Goal: Task Accomplishment & Management: Manage account settings

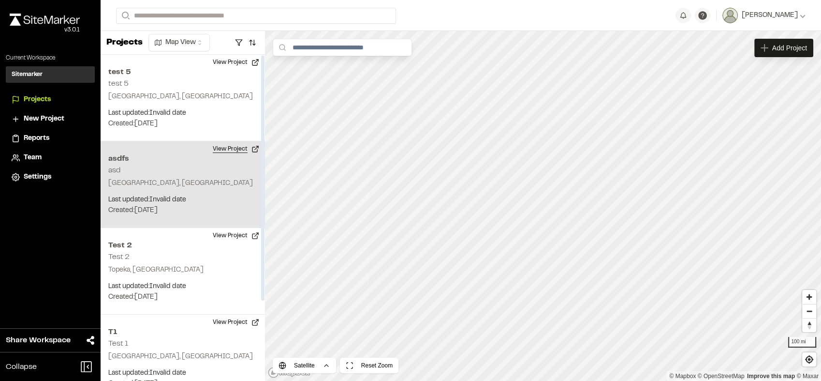
click at [232, 150] on button "View Project" at bounding box center [236, 148] width 58 height 15
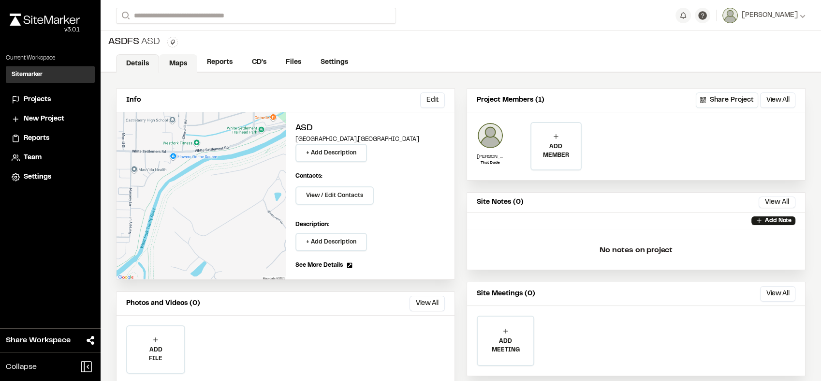
click at [178, 68] on link "Maps" at bounding box center [178, 63] width 38 height 18
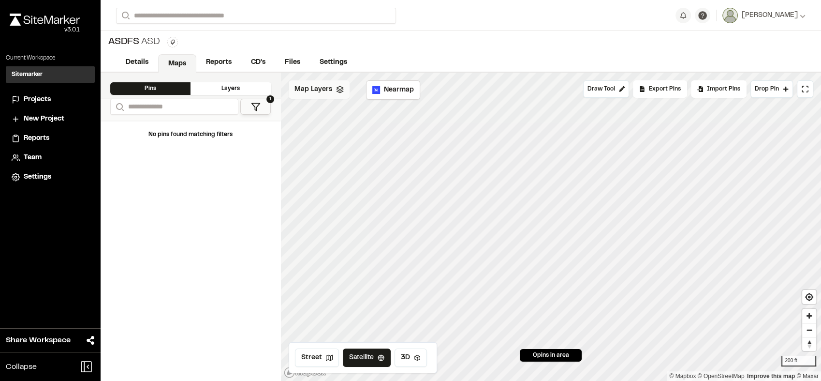
click at [329, 94] on span "Map Layers" at bounding box center [314, 89] width 38 height 11
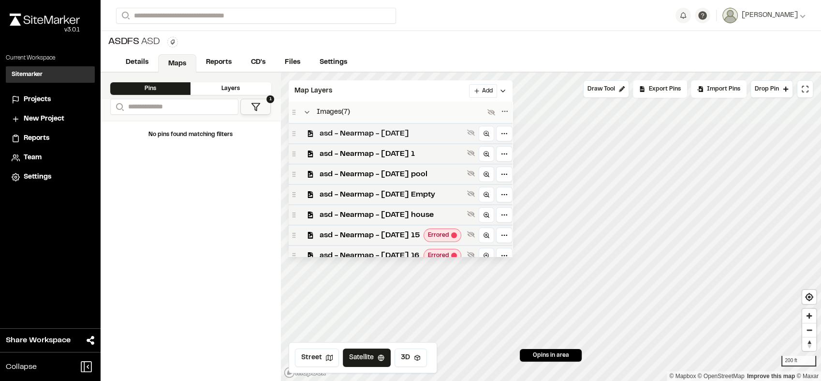
click at [383, 137] on span "asd - Nearmap - [DATE]" at bounding box center [392, 134] width 144 height 12
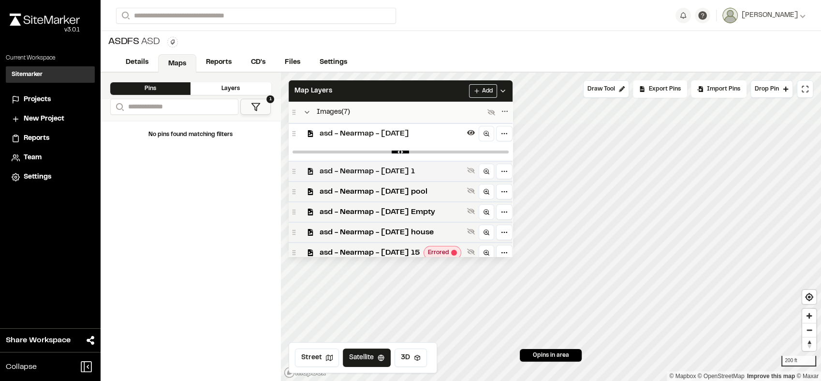
click at [401, 172] on span "asd - Nearmap - [DATE] 1" at bounding box center [392, 171] width 144 height 12
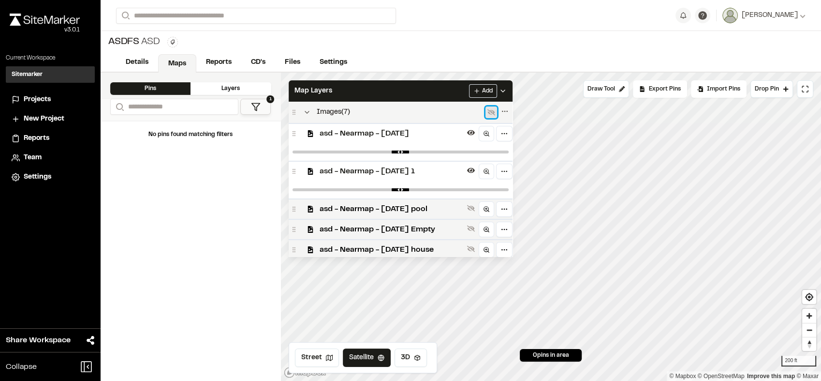
click at [495, 113] on icon at bounding box center [491, 112] width 8 height 6
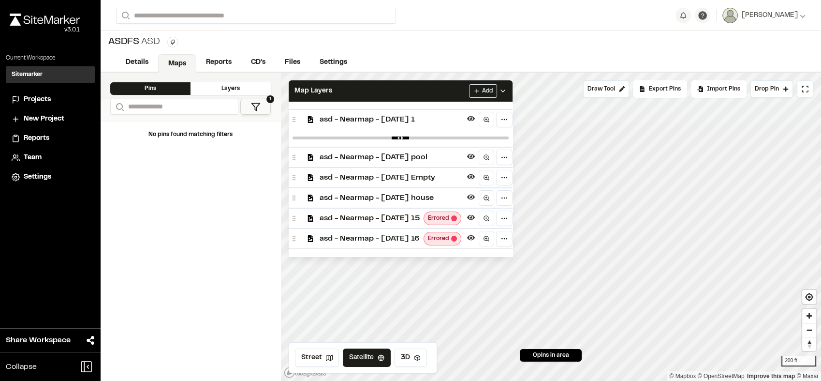
scroll to position [54, 0]
click at [453, 156] on span "asd - Nearmap - [DATE] pool" at bounding box center [392, 157] width 144 height 12
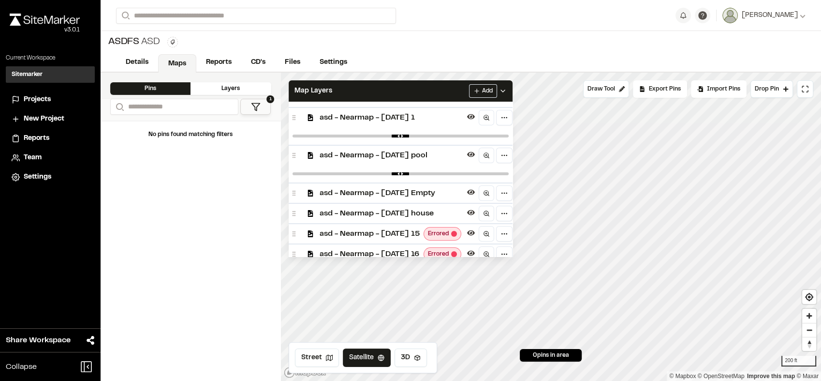
click at [453, 193] on span "asd - Nearmap - [DATE] Empty" at bounding box center [392, 193] width 144 height 12
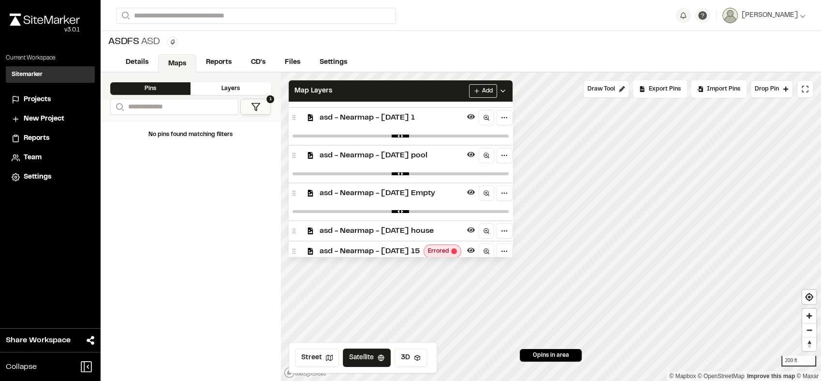
click at [453, 193] on span "asd - Nearmap - [DATE] Empty" at bounding box center [392, 193] width 144 height 12
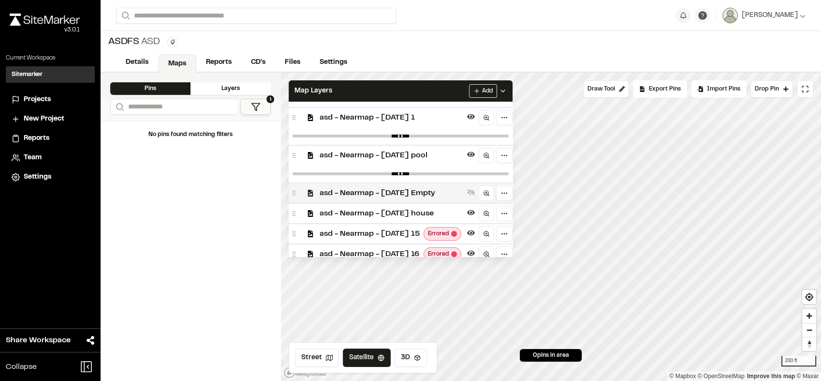
click at [453, 193] on span "asd - Nearmap - [DATE] Empty" at bounding box center [392, 193] width 144 height 12
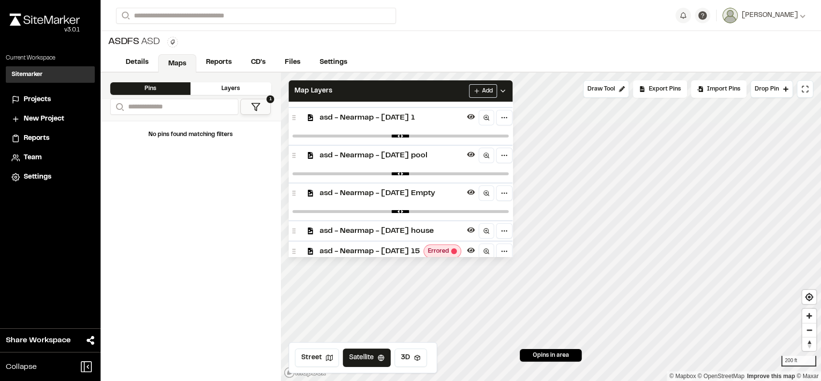
scroll to position [0, 0]
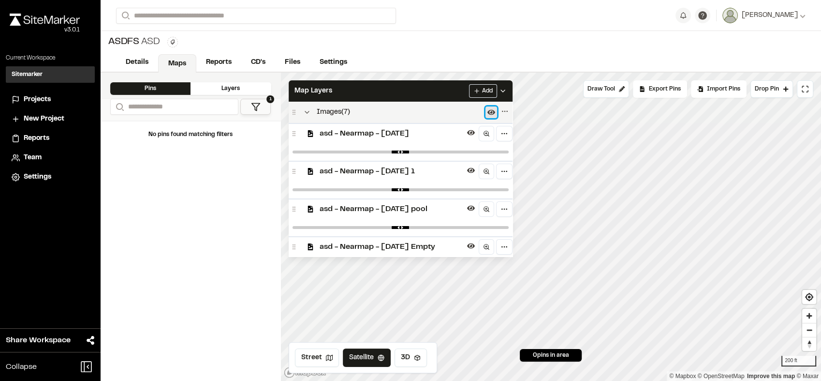
click at [495, 113] on icon at bounding box center [491, 112] width 8 height 8
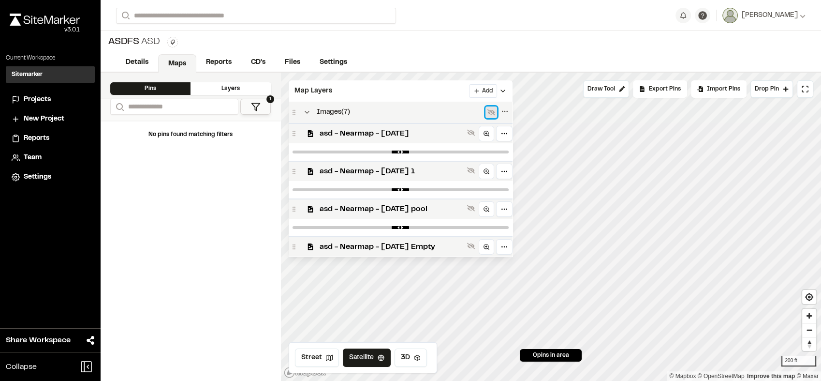
click at [495, 113] on icon at bounding box center [491, 112] width 8 height 8
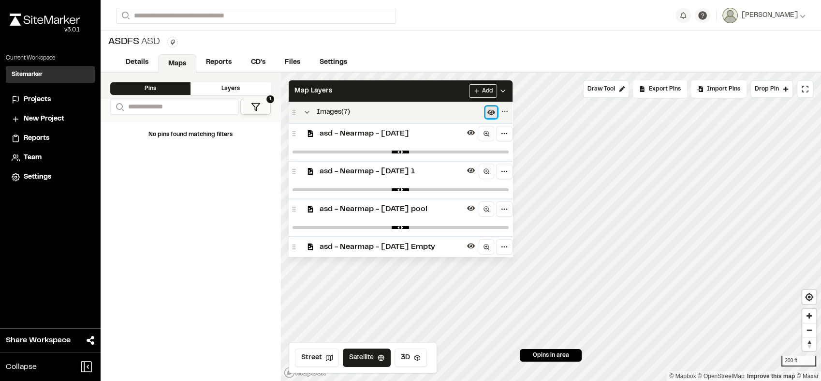
click at [495, 113] on icon at bounding box center [491, 112] width 8 height 8
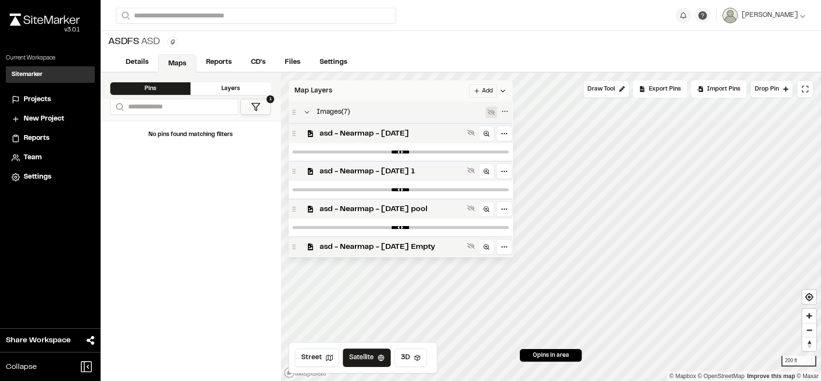
click at [455, 93] on div "Map Layers Add" at bounding box center [401, 90] width 224 height 21
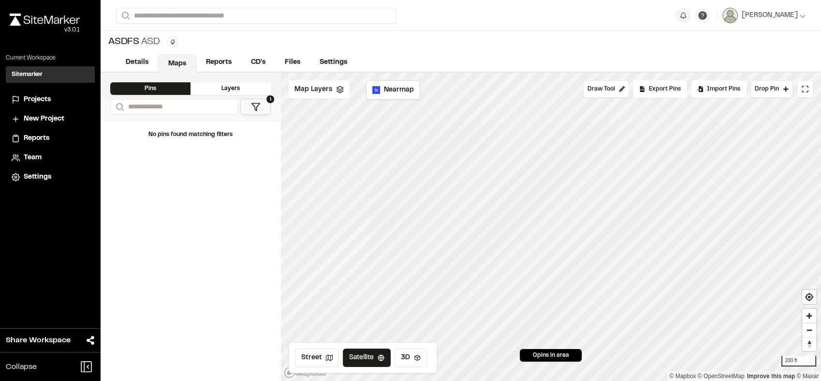
click at [493, 58] on div "Details Maps Reports CD's Files Settings" at bounding box center [461, 62] width 721 height 19
click at [338, 92] on polyline at bounding box center [340, 91] width 6 height 1
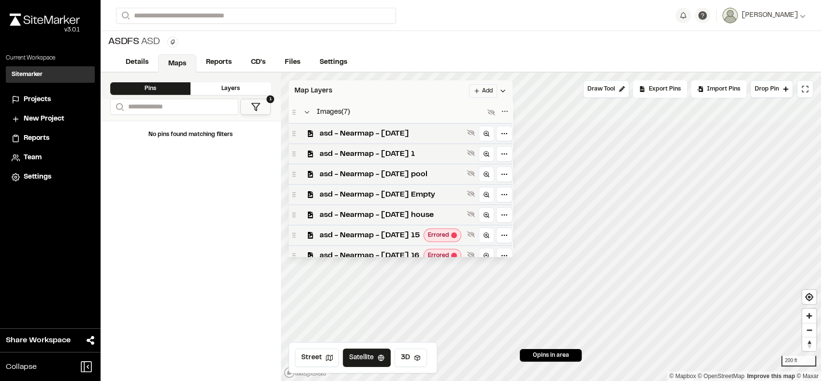
click at [338, 92] on div "Map Layers Add" at bounding box center [401, 90] width 224 height 21
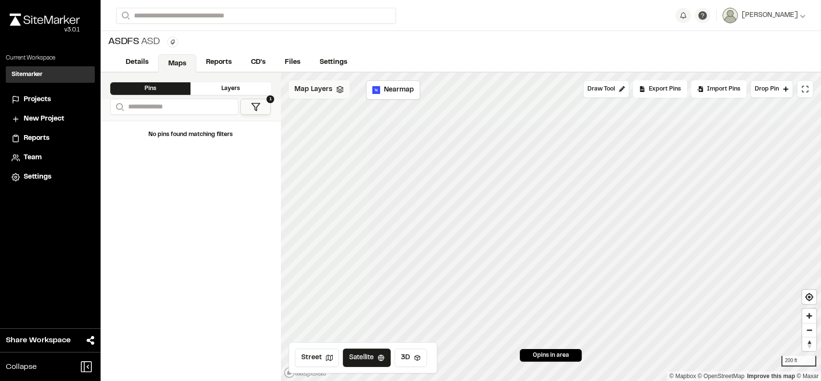
click at [335, 96] on div "Map Layers" at bounding box center [319, 89] width 61 height 18
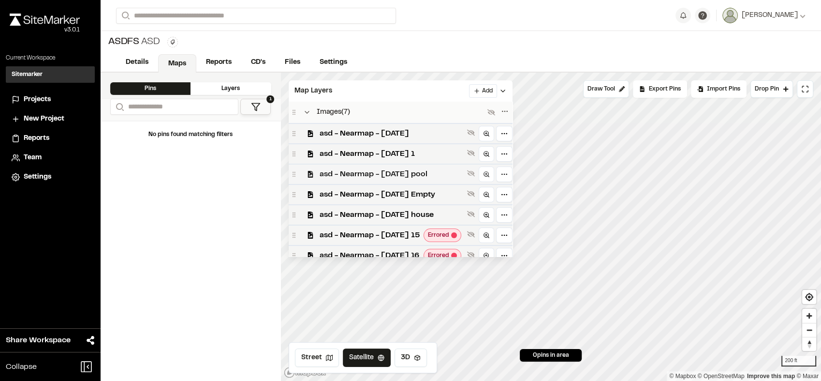
scroll to position [4, 0]
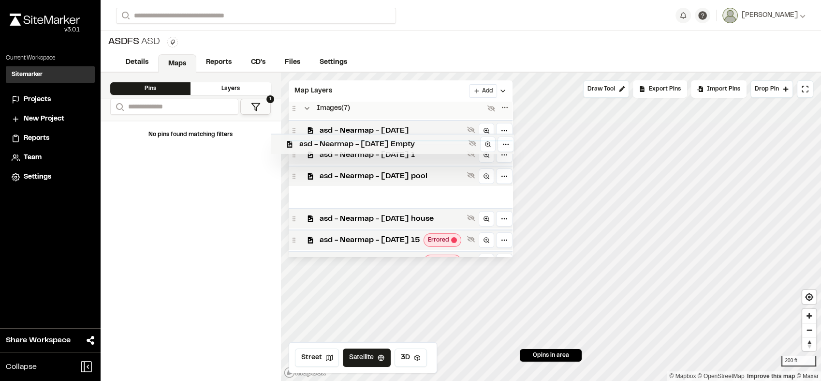
drag, startPoint x: 417, startPoint y: 196, endPoint x: 399, endPoint y: 145, distance: 53.8
click at [399, 145] on div "Images ( 7 ) asd - Nearmap - [DATE] asd - Nearmap - [DATE] 1 asd - Nearmap - [D…" at bounding box center [401, 179] width 224 height 155
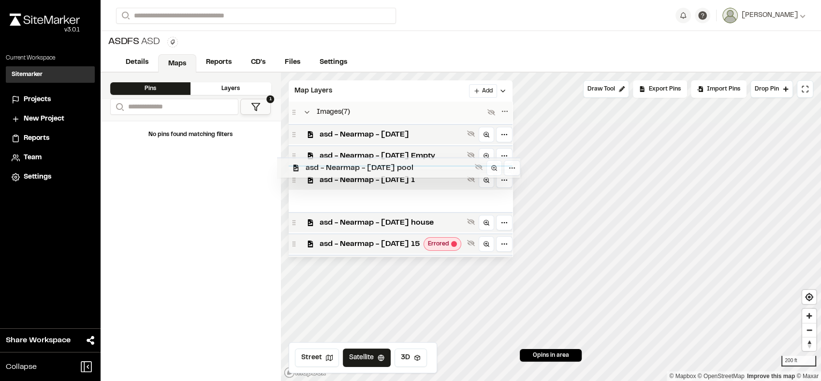
scroll to position [7, 0]
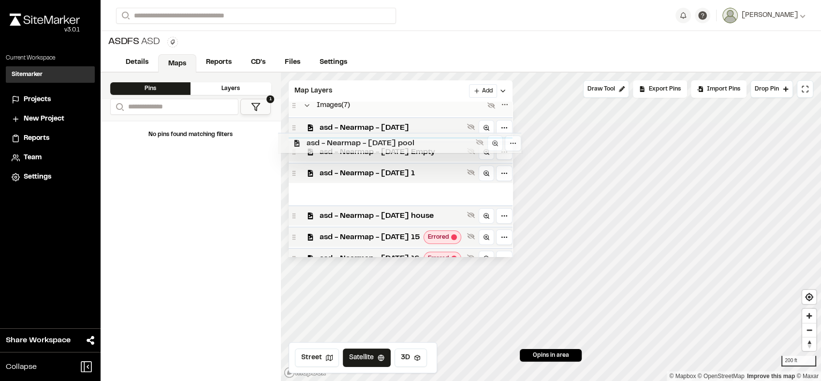
drag, startPoint x: 442, startPoint y: 194, endPoint x: 432, endPoint y: 143, distance: 52.7
click at [432, 143] on div "Images ( 7 ) asd - Nearmap - [DATE] asd - Nearmap - [DATE] Empty asd - Nearmap …" at bounding box center [401, 179] width 224 height 155
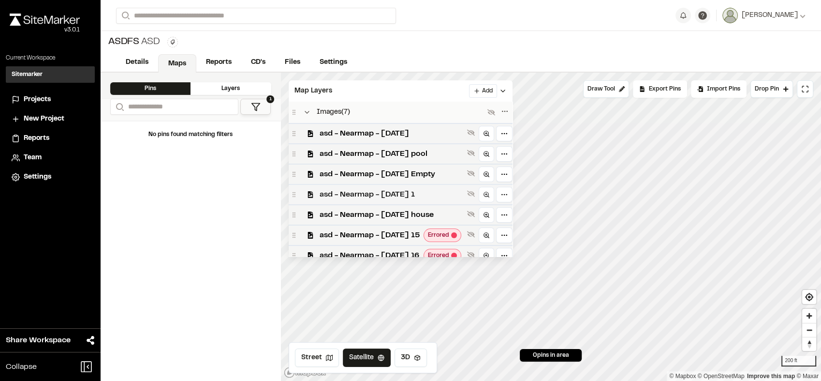
scroll to position [8, 0]
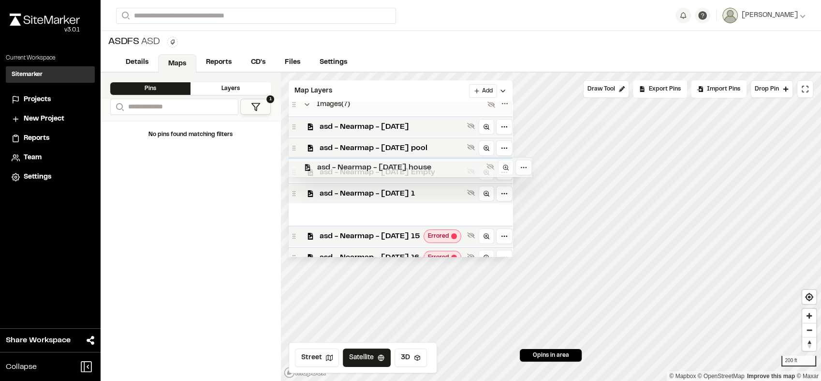
drag, startPoint x: 437, startPoint y: 216, endPoint x: 437, endPoint y: 167, distance: 49.3
click at [437, 167] on div "Images ( 7 ) asd - Nearmap - [DATE] asd - Nearmap - [DATE] pool asd - Nearmap -…" at bounding box center [401, 179] width 224 height 155
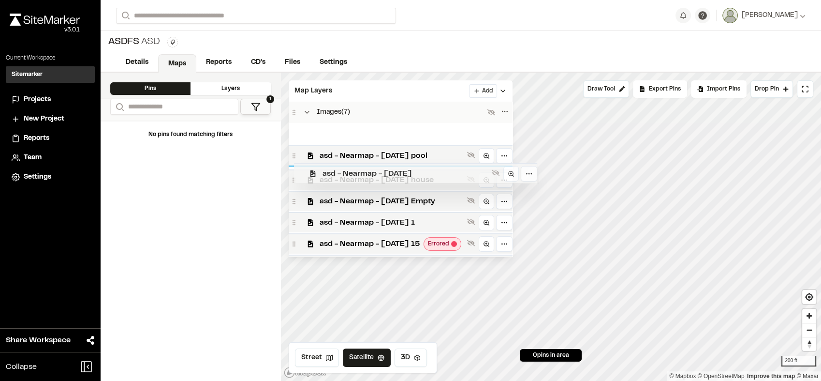
scroll to position [0, 0]
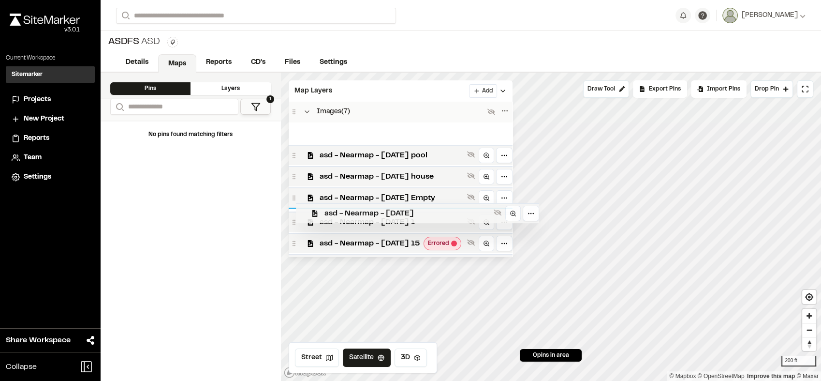
drag, startPoint x: 442, startPoint y: 132, endPoint x: 451, endPoint y: 210, distance: 79.3
click at [451, 210] on div "Images ( 7 ) asd - Nearmap - [DATE] asd - Nearmap - [DATE] pool asd - Nearmap -…" at bounding box center [401, 179] width 224 height 155
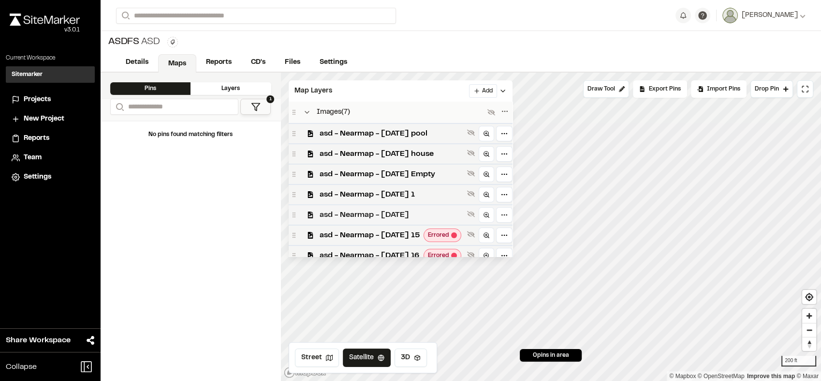
scroll to position [19, 0]
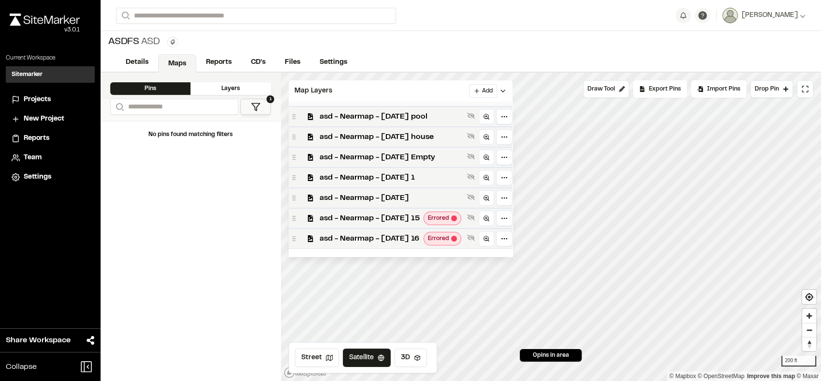
click at [506, 92] on html "**********" at bounding box center [410, 190] width 821 height 381
click at [485, 129] on link "Add Layer" at bounding box center [485, 126] width 73 height 16
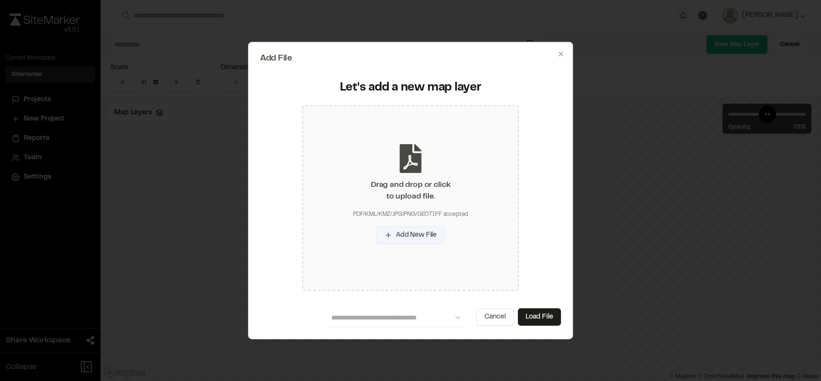
click at [413, 236] on button "Add New File" at bounding box center [410, 234] width 69 height 17
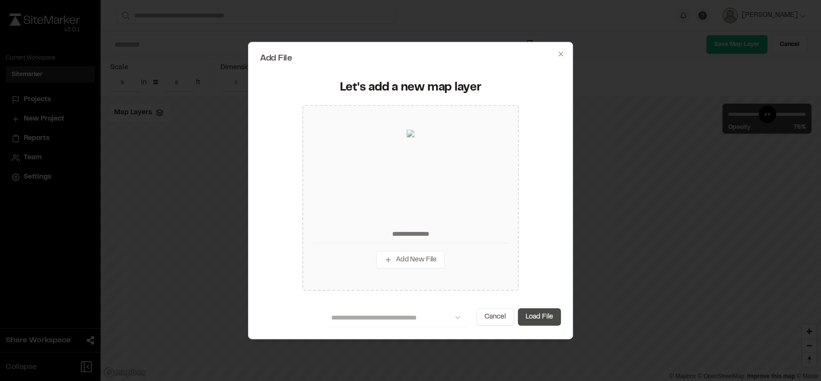
click at [541, 319] on button "Load File" at bounding box center [539, 316] width 43 height 17
type input "**********"
type input "****"
type input "***"
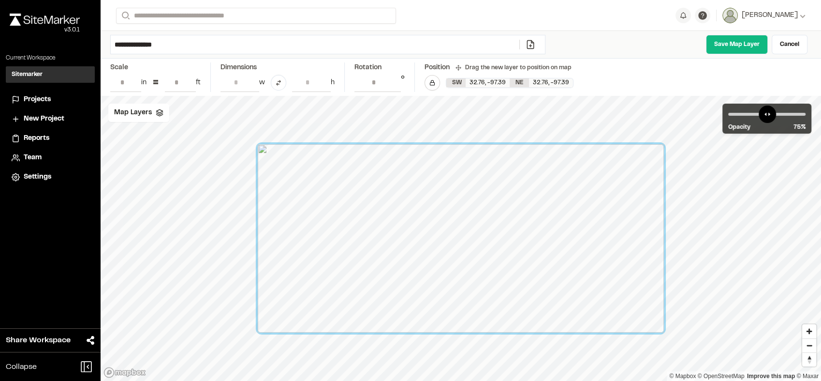
click at [730, 55] on div "**********" at bounding box center [461, 45] width 721 height 28
click at [740, 38] on link "Save Map Layer" at bounding box center [737, 44] width 62 height 19
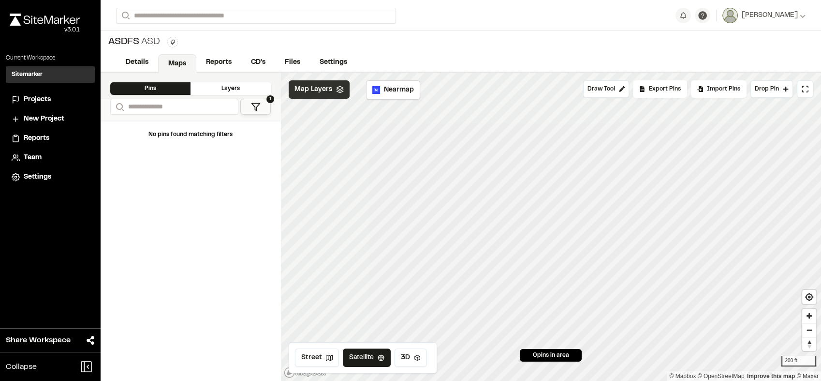
click at [332, 94] on div "Map Layers" at bounding box center [319, 89] width 61 height 18
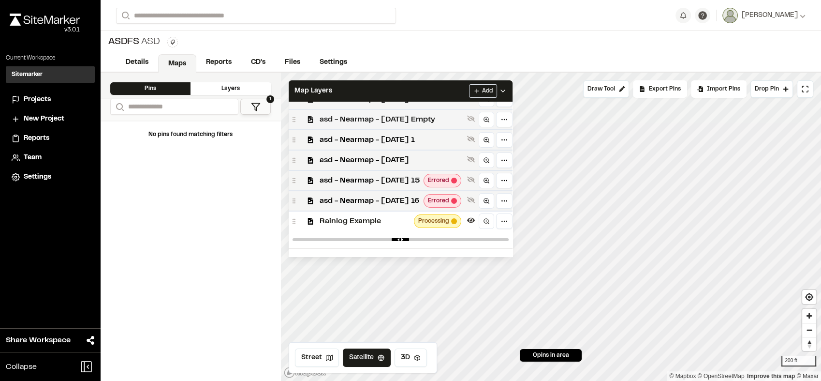
scroll to position [58, 0]
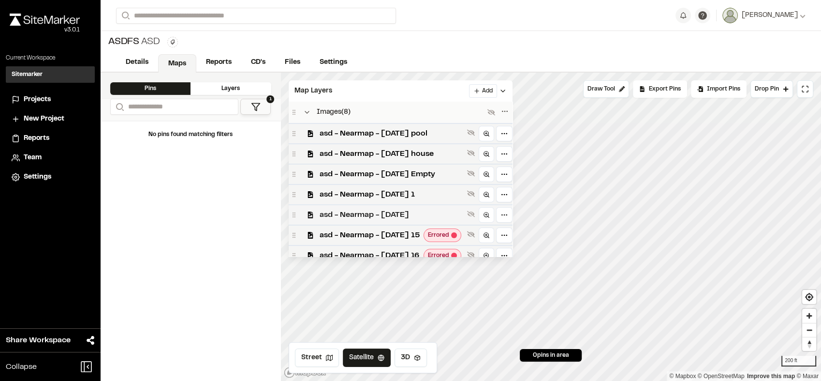
scroll to position [40, 0]
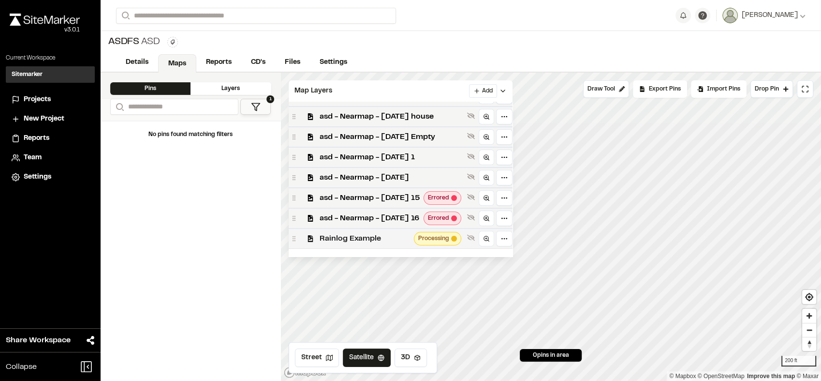
click at [409, 233] on span "Rainlog Example" at bounding box center [365, 239] width 90 height 12
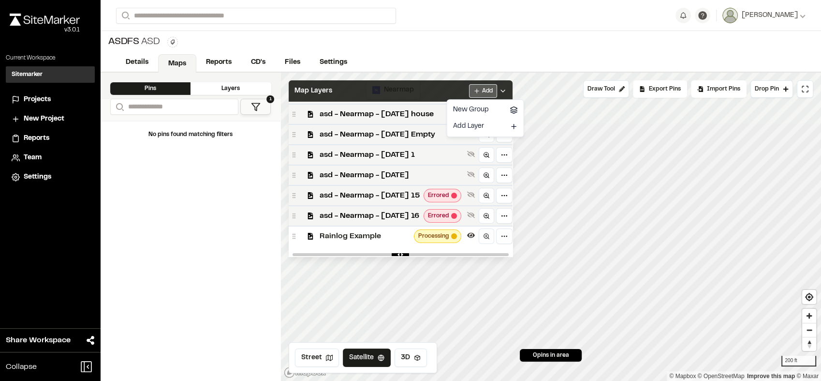
click at [507, 91] on html "**********" at bounding box center [410, 190] width 821 height 381
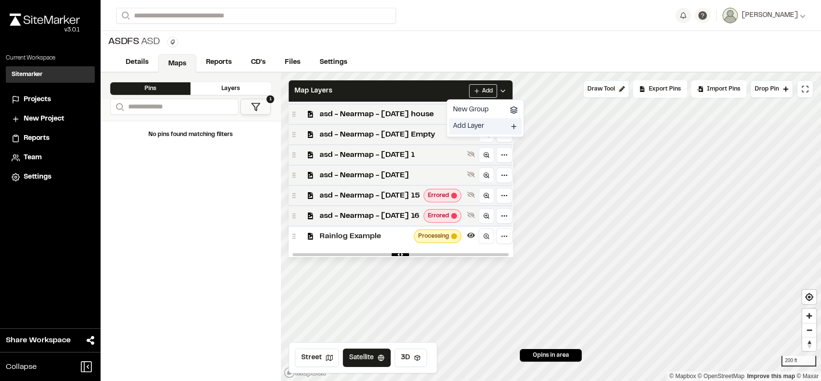
click at [486, 128] on link "Add Layer" at bounding box center [485, 126] width 73 height 16
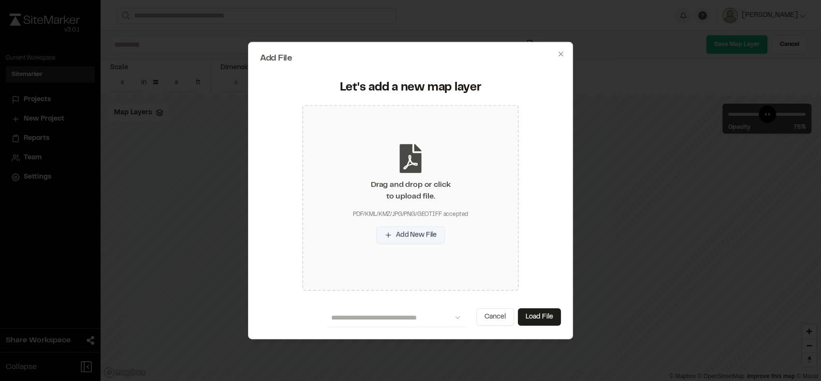
click at [417, 236] on button "Add New File" at bounding box center [410, 234] width 69 height 17
click at [792, 38] on div at bounding box center [410, 190] width 821 height 381
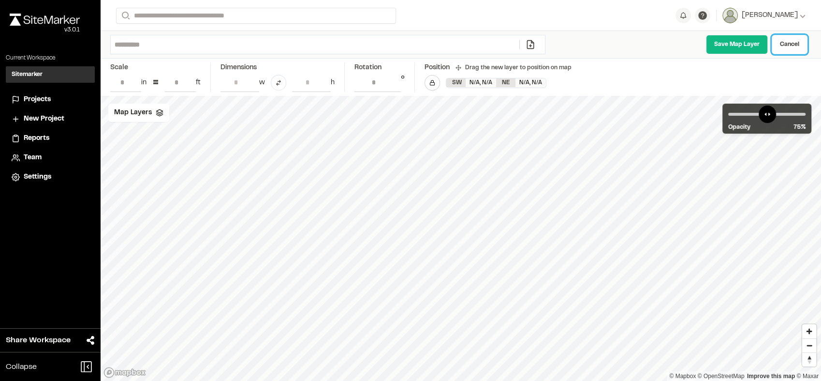
click at [791, 38] on link "Cancel" at bounding box center [790, 44] width 36 height 19
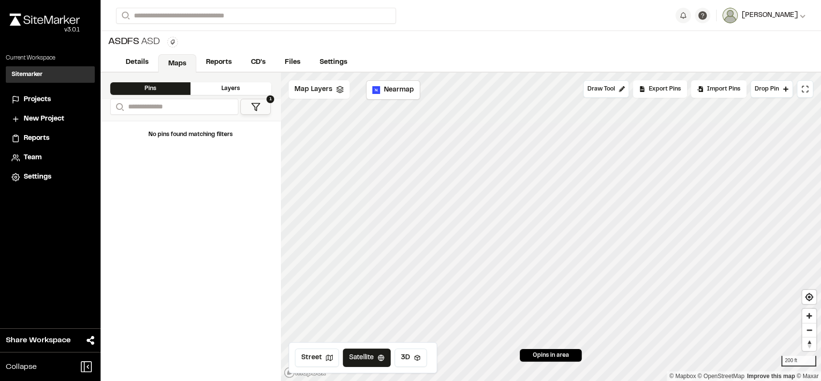
click at [765, 14] on span "[PERSON_NAME]" at bounding box center [770, 15] width 56 height 11
click at [737, 76] on link "Sign Out" at bounding box center [763, 81] width 84 height 15
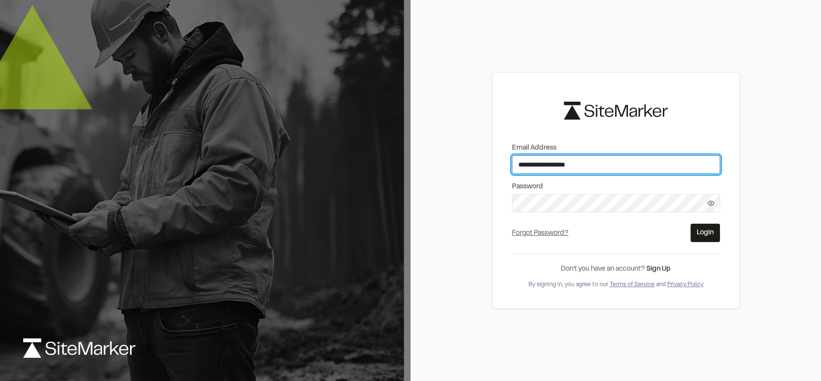
click at [623, 157] on input "**********" at bounding box center [616, 164] width 208 height 18
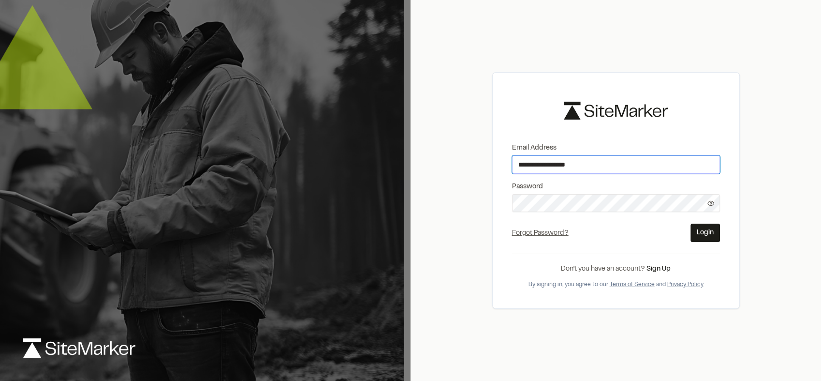
click at [623, 157] on input "**********" at bounding box center [616, 164] width 208 height 18
paste input "*****"
type input "**********"
click at [713, 201] on icon at bounding box center [710, 203] width 7 height 7
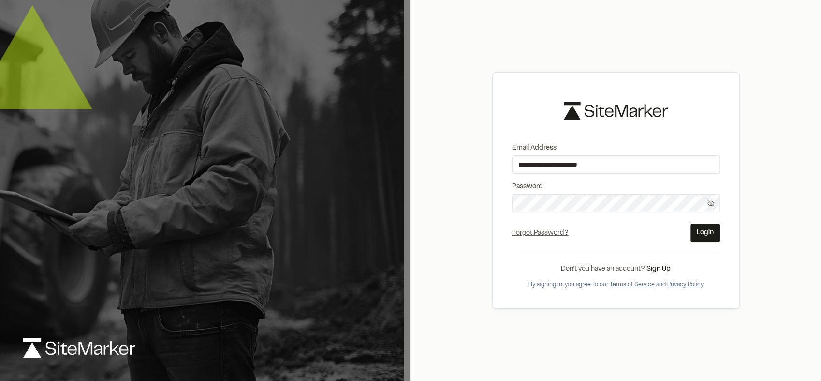
click at [712, 227] on button "Login" at bounding box center [705, 232] width 29 height 18
